Goal: Task Accomplishment & Management: Use online tool/utility

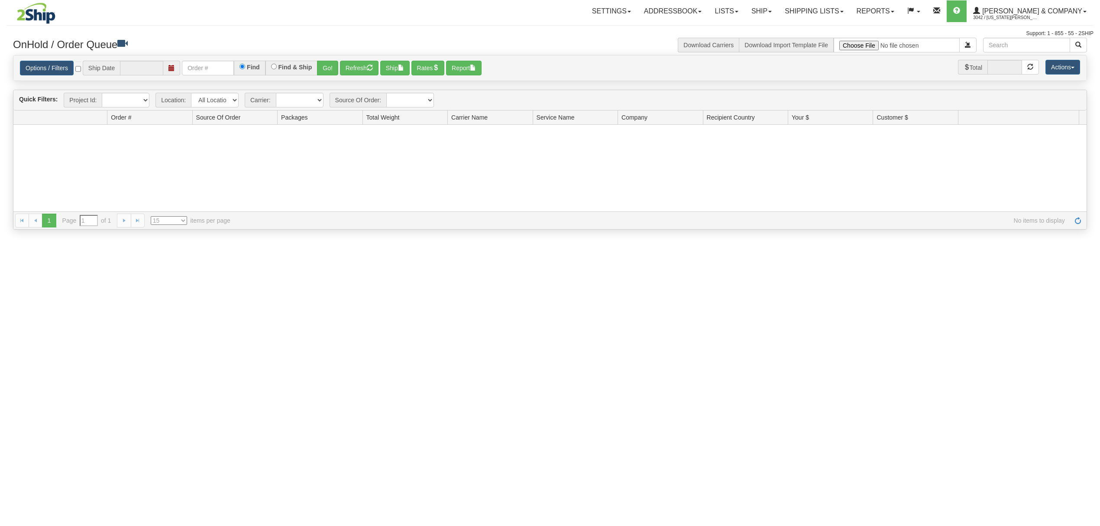
type input "[DATE]"
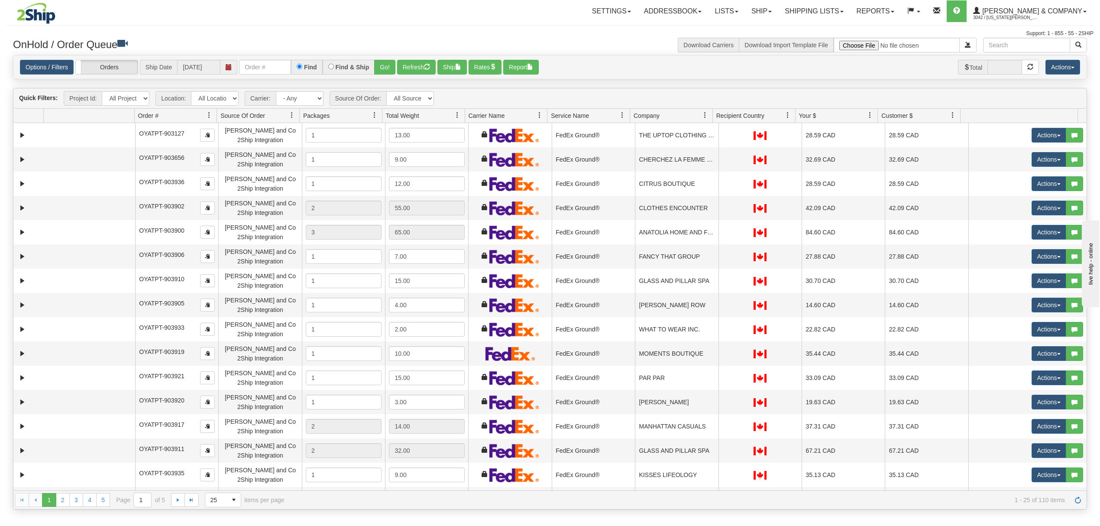
click at [262, 77] on div "Options / Filters Group Shipments Orders Ship Date 10/10/2025 Find Find & Ship …" at bounding box center [550, 67] width 1074 height 24
click at [262, 75] on div "Options / Filters Group Shipments Orders Ship Date 10/10/2025 Find Find & Ship …" at bounding box center [550, 67] width 1074 height 24
click at [265, 73] on input "text" at bounding box center [265, 67] width 52 height 15
click at [386, 66] on button "Go!" at bounding box center [384, 67] width 21 height 15
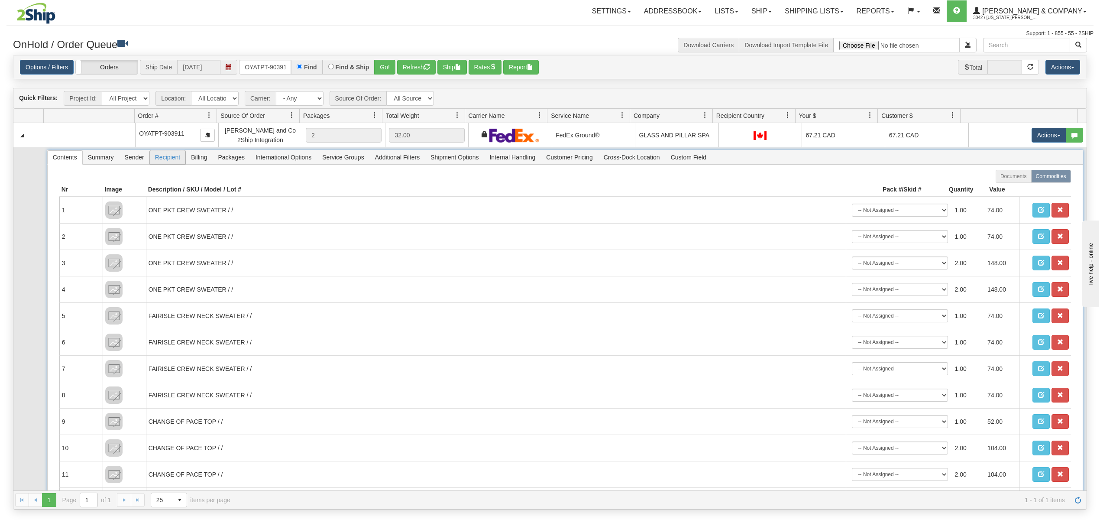
click at [161, 159] on span "Recipient" at bounding box center [168, 157] width 36 height 14
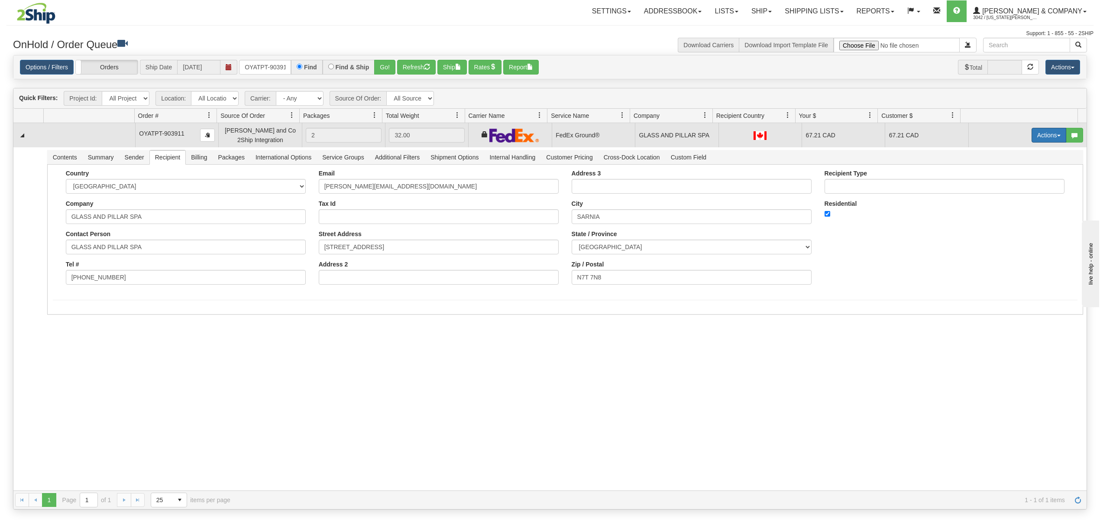
drag, startPoint x: 1026, startPoint y: 136, endPoint x: 1031, endPoint y: 138, distance: 5.6
click at [1032, 137] on button "Actions" at bounding box center [1049, 135] width 35 height 15
click at [1006, 188] on span "Ship" at bounding box center [1015, 185] width 18 height 7
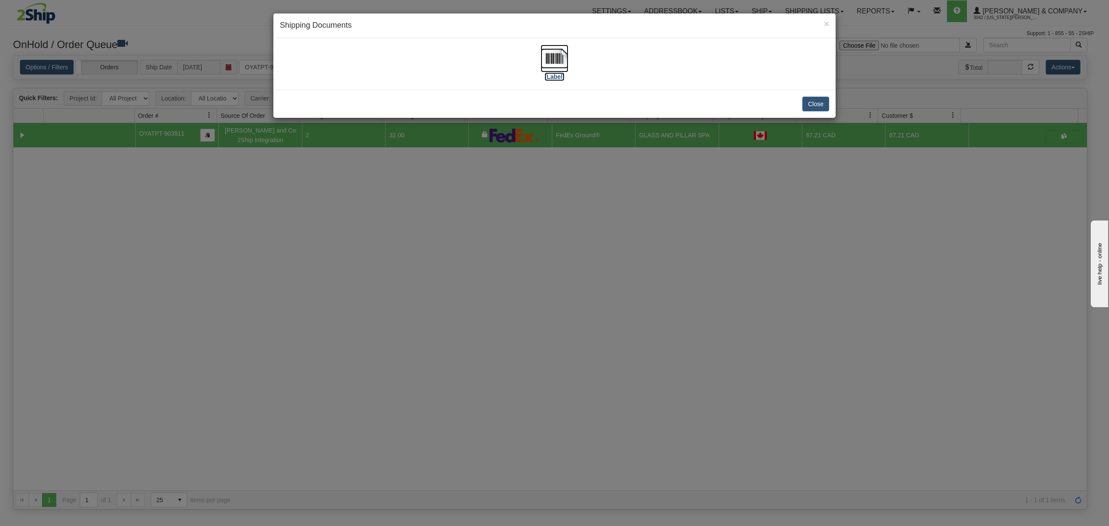
click at [550, 52] on img at bounding box center [555, 59] width 28 height 28
drag, startPoint x: 820, startPoint y: 105, endPoint x: 810, endPoint y: 7, distance: 97.9
click at [819, 102] on button "Close" at bounding box center [815, 104] width 27 height 15
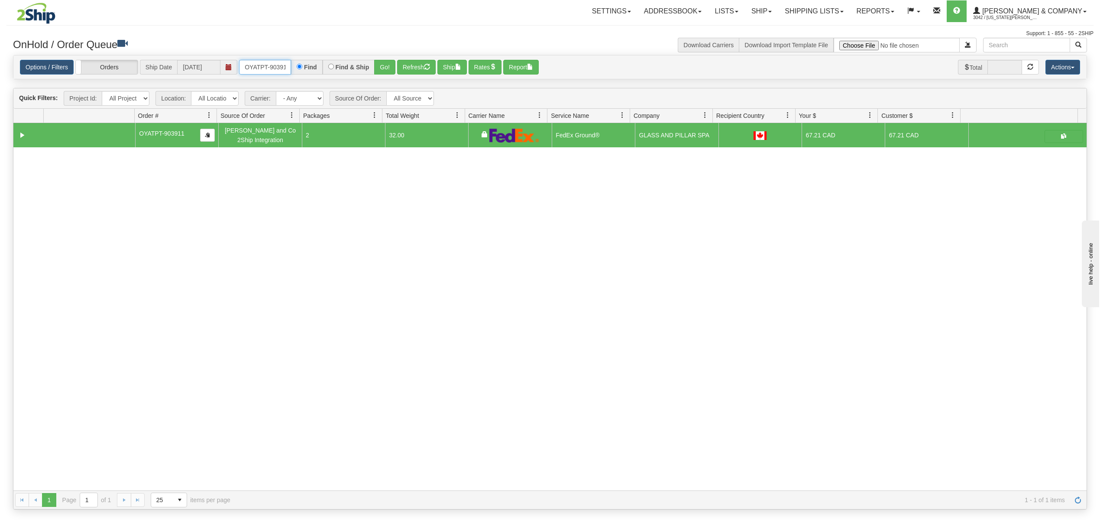
click at [262, 65] on input "OYATPT-903911" at bounding box center [265, 67] width 52 height 15
type input "OYATPT-903917"
drag, startPoint x: 373, startPoint y: 65, endPoint x: 389, endPoint y: 64, distance: 16.0
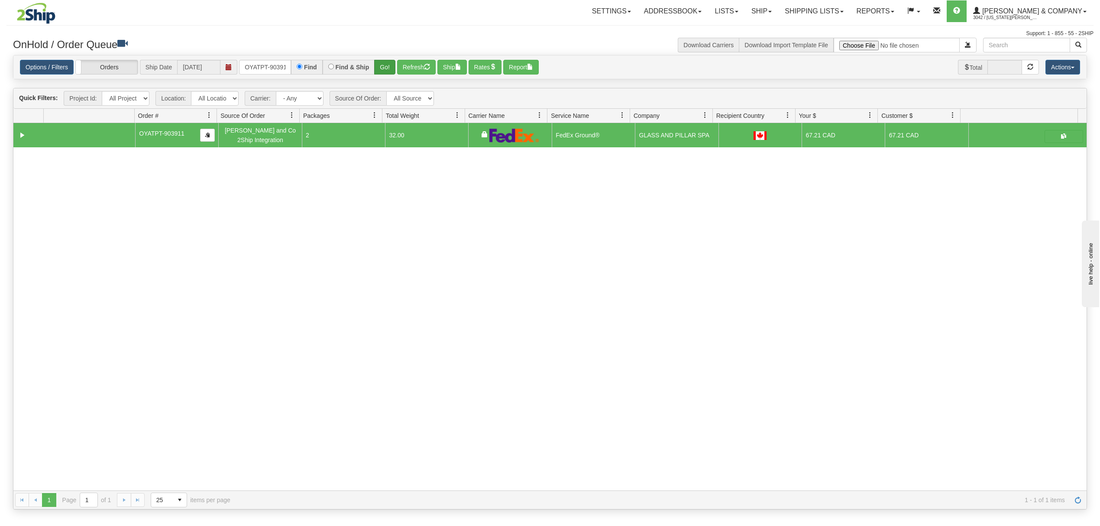
click at [378, 65] on div "OYATPT-903917 Find Find & Ship Go!" at bounding box center [317, 67] width 156 height 15
click at [389, 64] on button "Go!" at bounding box center [384, 67] width 21 height 15
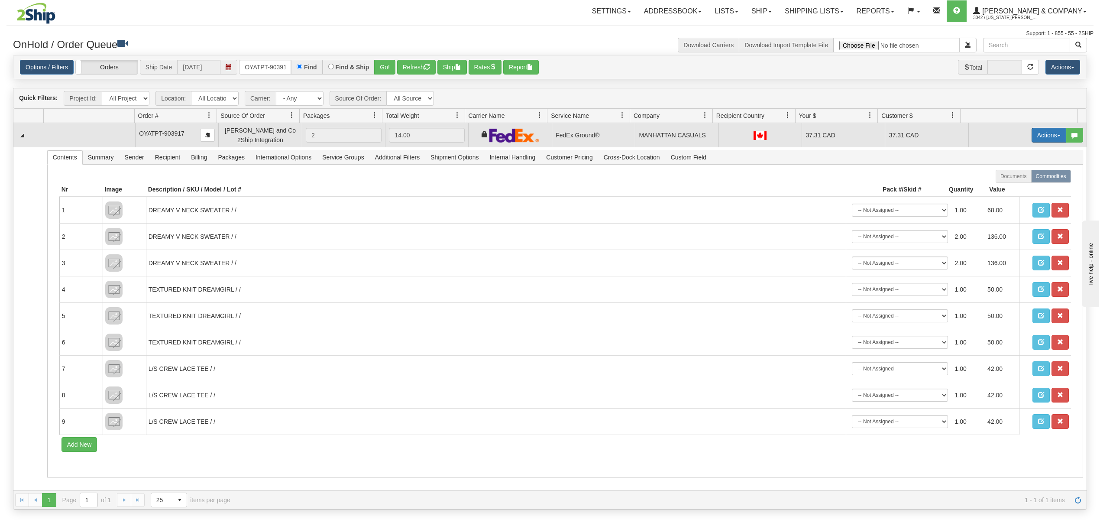
click at [1045, 133] on button "Actions" at bounding box center [1049, 135] width 35 height 15
click at [1009, 186] on span "Ship" at bounding box center [1015, 185] width 18 height 7
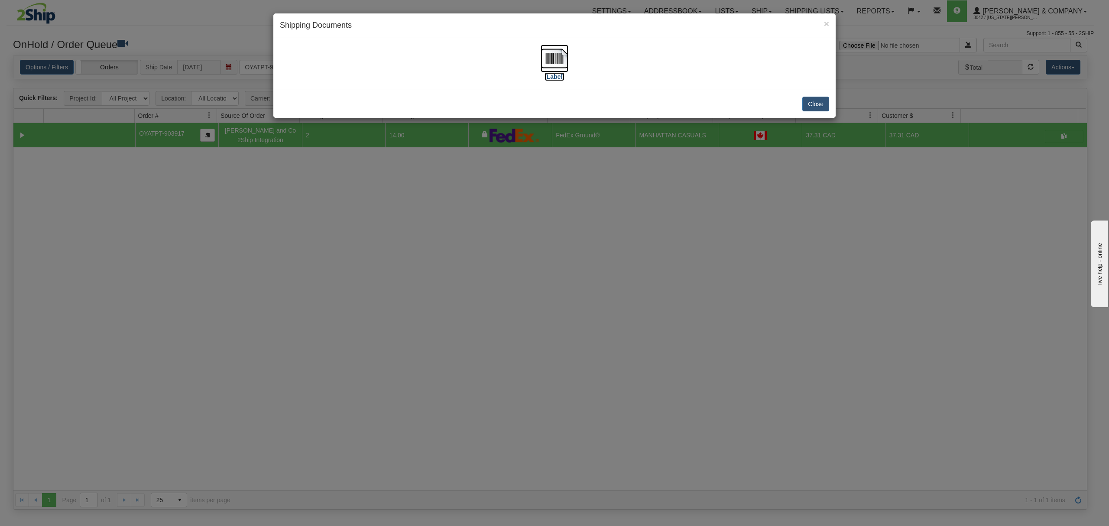
click at [550, 59] on img at bounding box center [555, 59] width 28 height 28
click at [808, 102] on button "Close" at bounding box center [815, 104] width 27 height 15
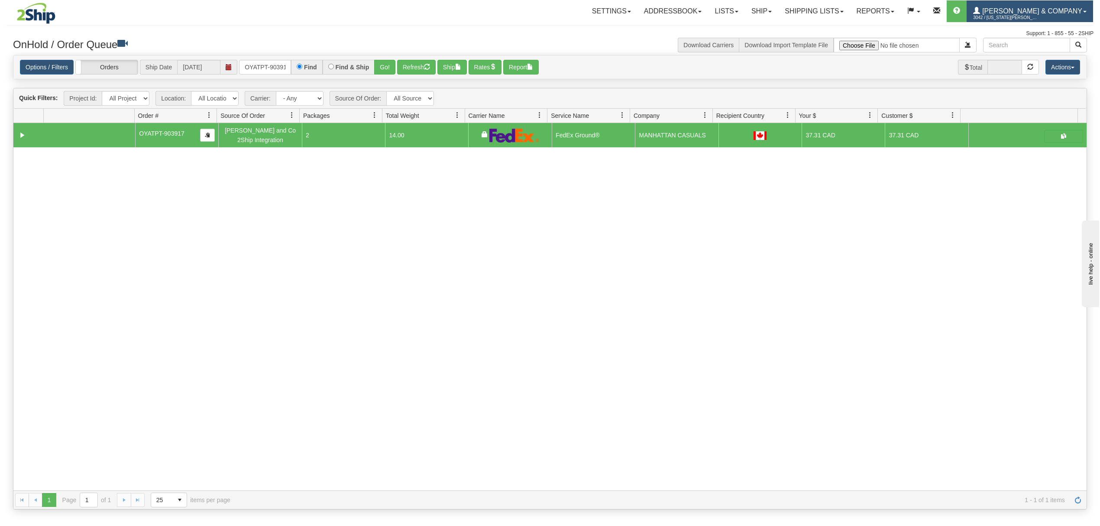
click at [1039, 18] on span "3042 / Montana Yates" at bounding box center [1006, 17] width 65 height 9
click at [1033, 54] on span "LOG OUT" at bounding box center [1035, 52] width 27 height 7
